Goal: Find contact information: Find contact information

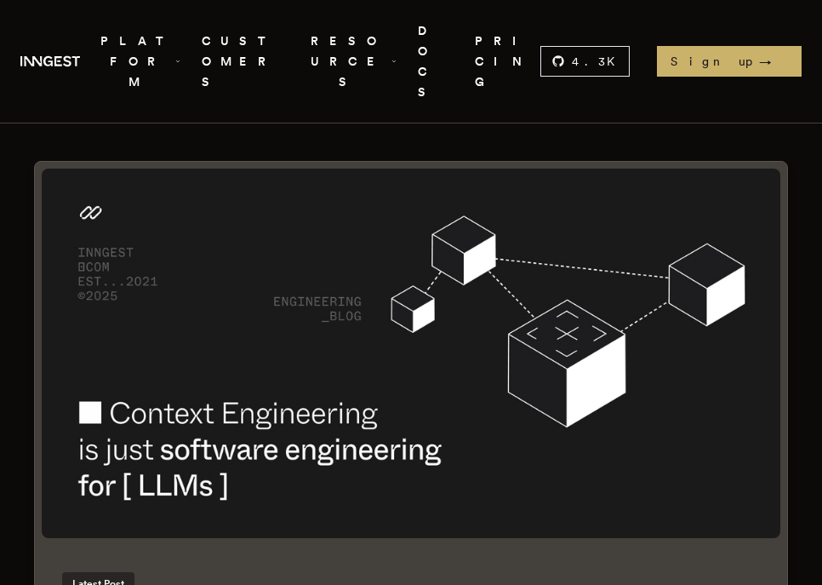
scroll to position [86, 0]
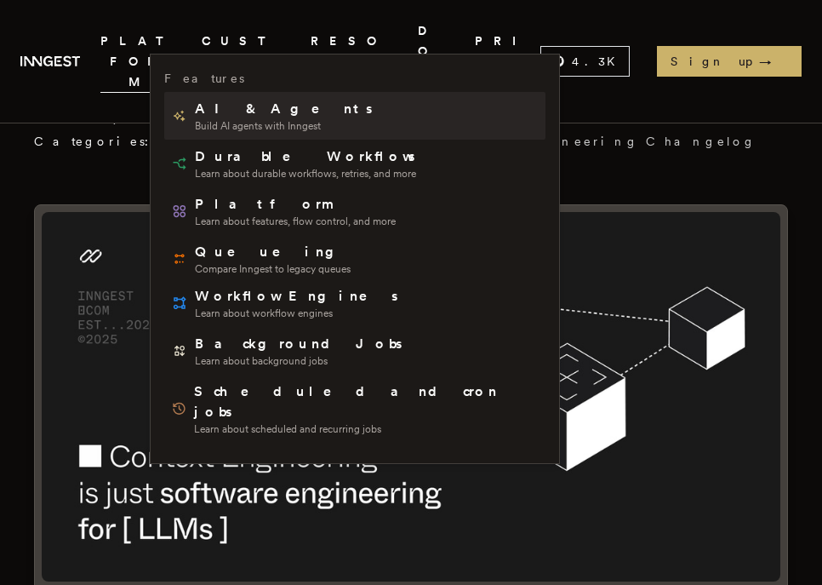
click at [224, 123] on span "Build AI agents with Inngest" at bounding box center [285, 126] width 180 height 14
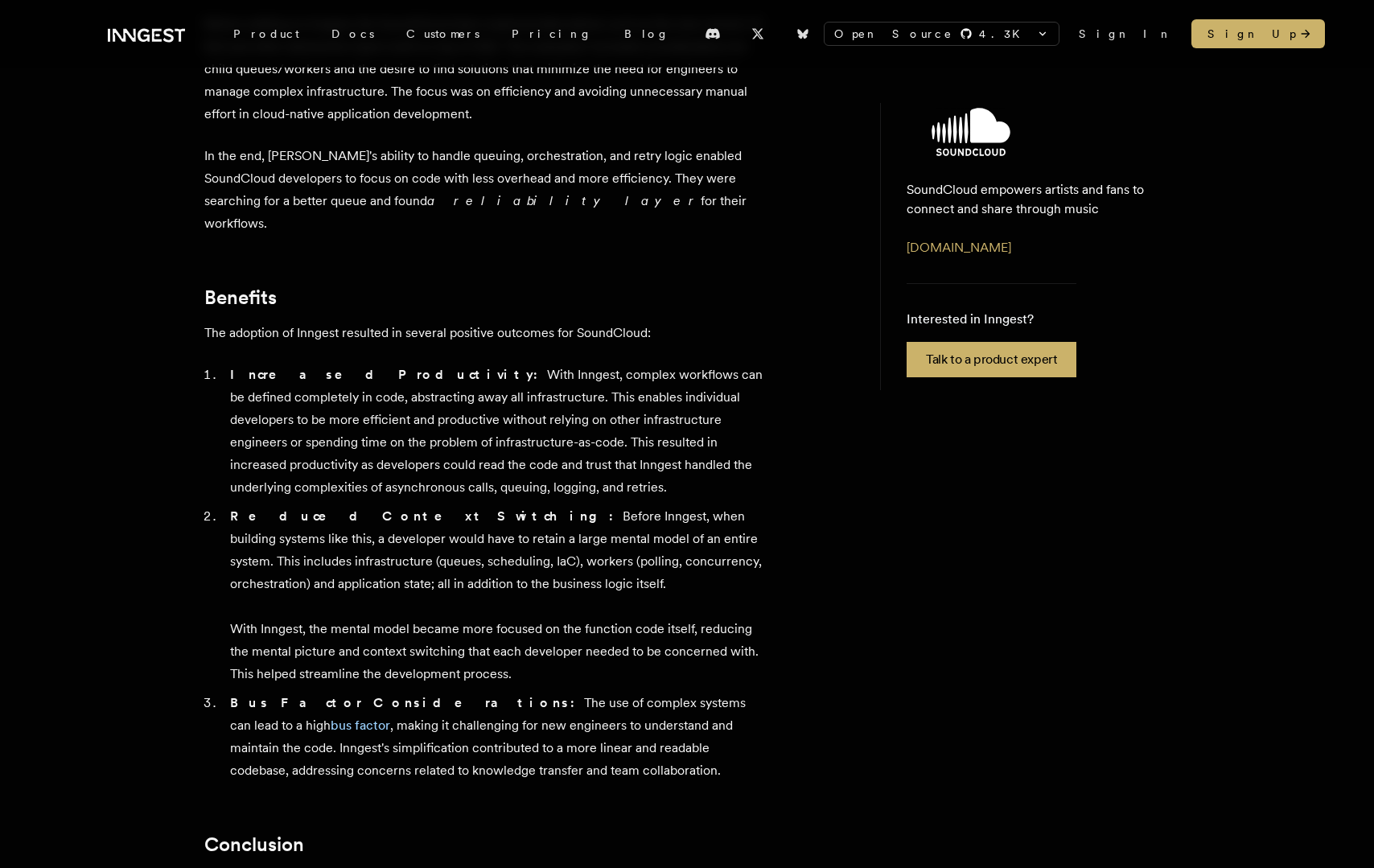
scroll to position [1182, 0]
click at [730, 626] on div "SoundCloud empowers artists and fans to connect and share through music. Founde…" at bounding box center [486, 164] width 563 height 1804
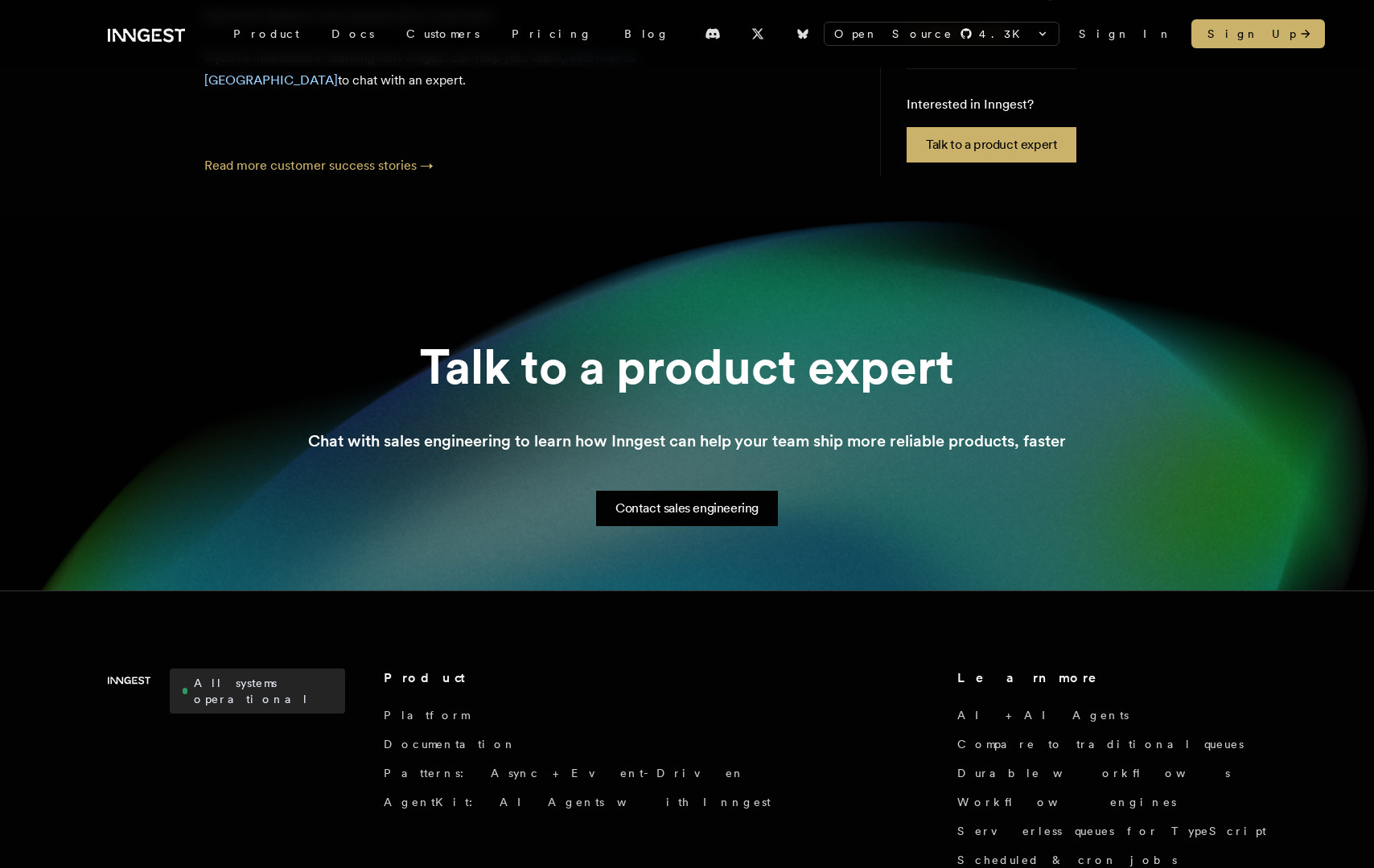
scroll to position [2157, 0]
click at [728, 489] on link "Contact sales engineering" at bounding box center [687, 506] width 181 height 35
